Goal: Transaction & Acquisition: Book appointment/travel/reservation

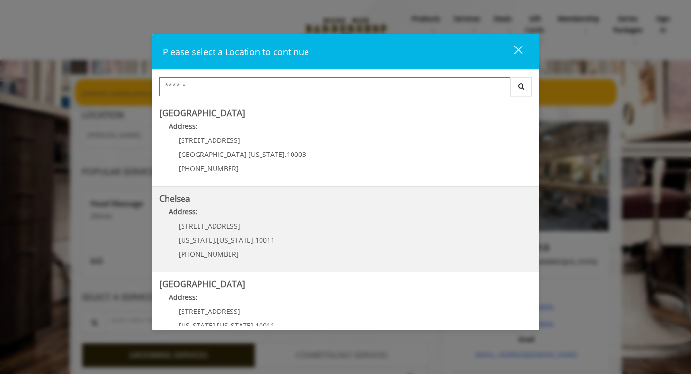
scroll to position [46, 0]
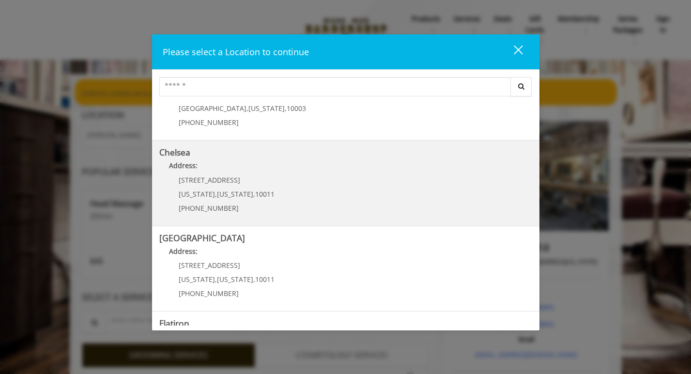
click at [221, 191] on span "New York" at bounding box center [235, 193] width 36 height 9
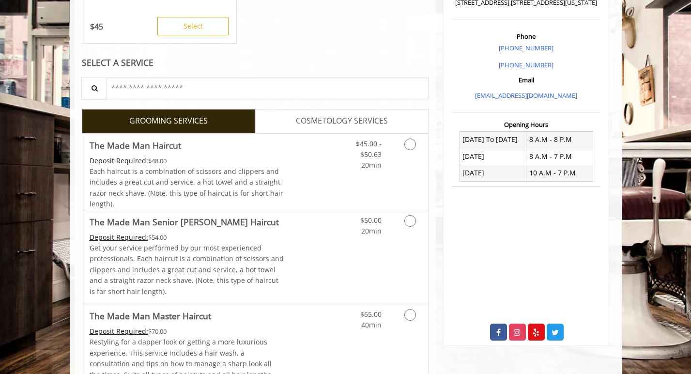
scroll to position [259, 0]
click at [409, 215] on icon "Grooming services" at bounding box center [410, 220] width 12 height 12
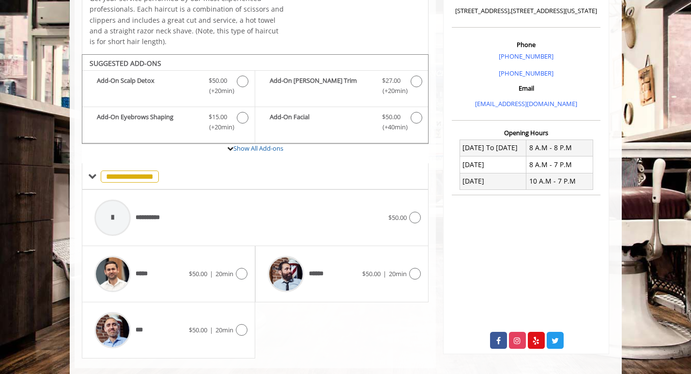
scroll to position [265, 0]
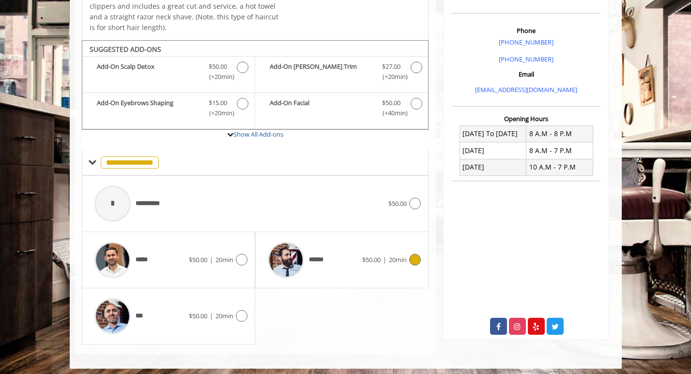
click at [420, 256] on icon at bounding box center [415, 260] width 12 height 12
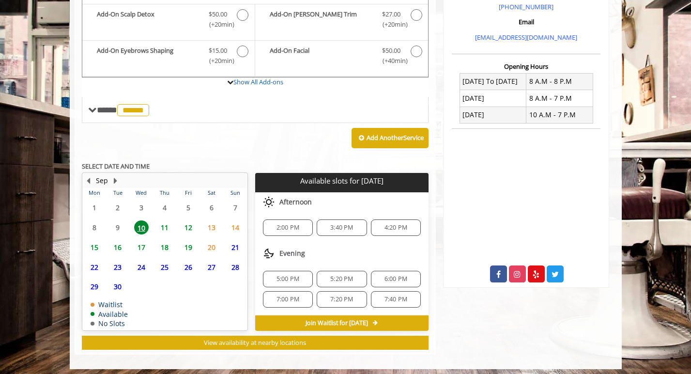
scroll to position [316, 0]
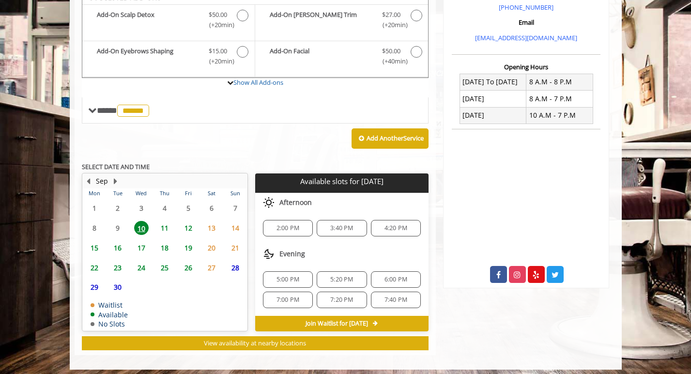
click at [192, 221] on span "12" at bounding box center [188, 228] width 15 height 14
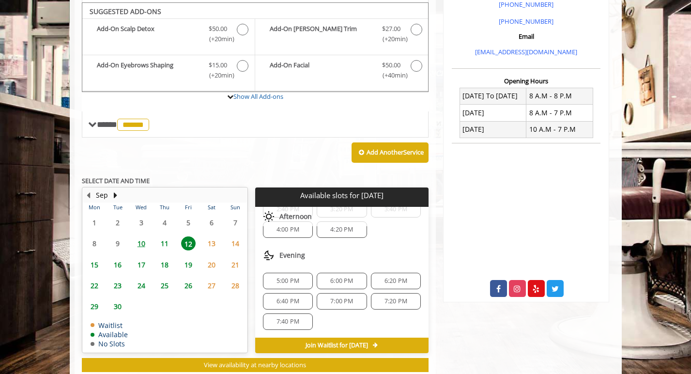
scroll to position [145, 0]
click at [293, 277] on span "5:00 PM" at bounding box center [287, 281] width 23 height 8
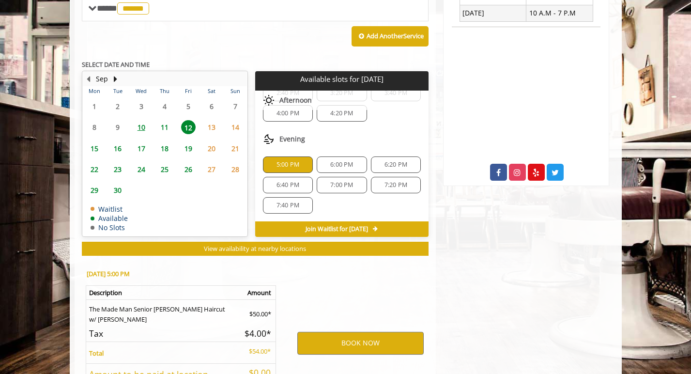
scroll to position [496, 0]
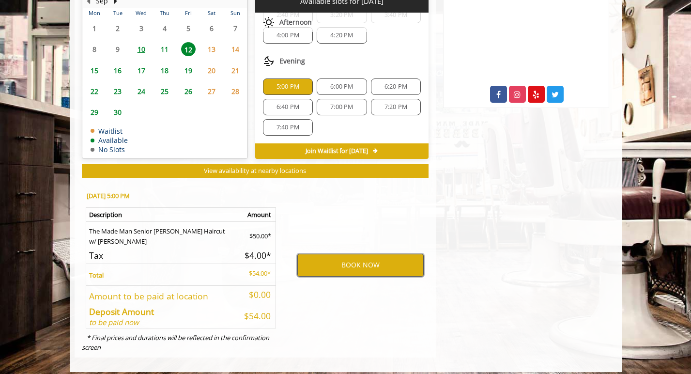
click at [354, 256] on button "BOOK NOW" at bounding box center [360, 265] width 126 height 22
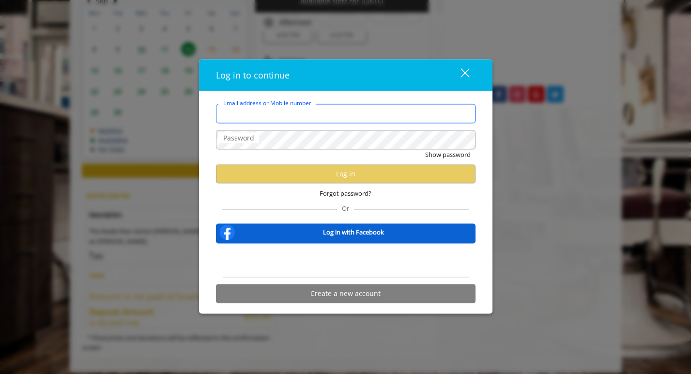
type input "**********"
click at [337, 260] on div "Sign in with Google. Opens in new tab" at bounding box center [345, 259] width 89 height 21
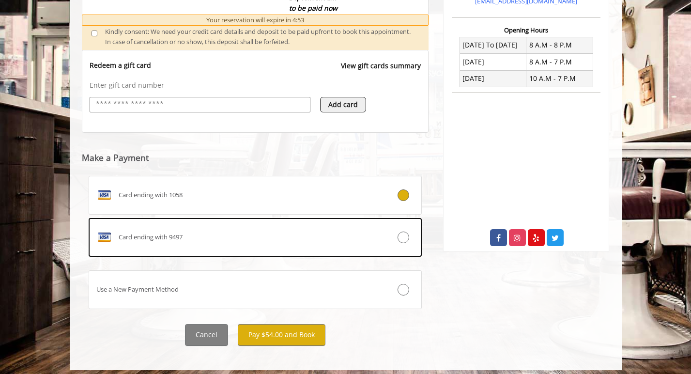
scroll to position [353, 0]
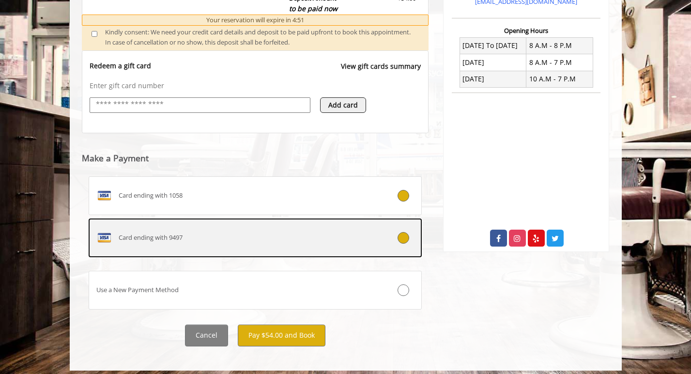
click at [410, 232] on div at bounding box center [393, 238] width 55 height 12
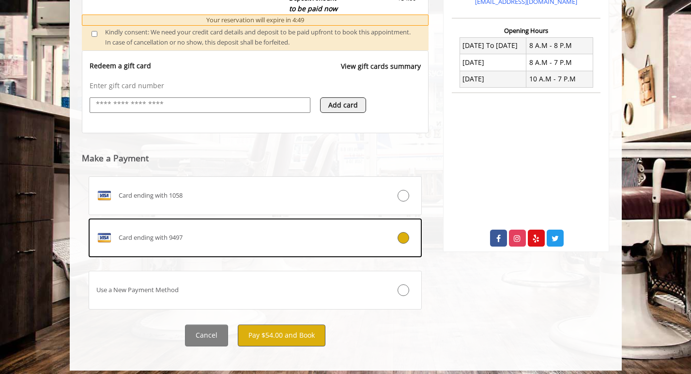
click at [281, 325] on button "Pay $54.00 and Book" at bounding box center [282, 335] width 88 height 22
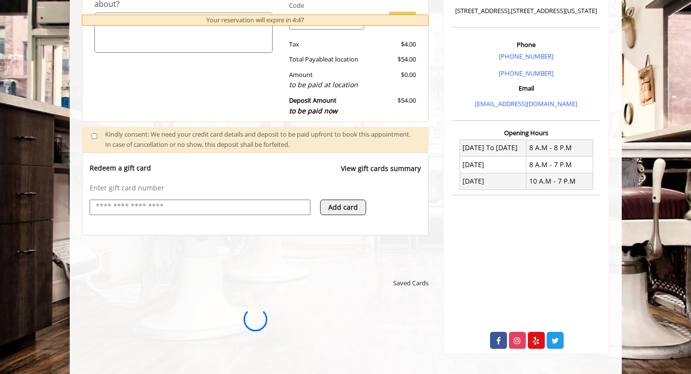
scroll to position [0, 0]
